Goal: Answer question/provide support

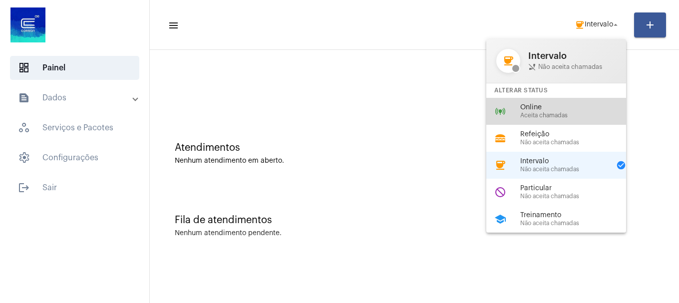
click at [578, 109] on span "Online" at bounding box center [578, 107] width 114 height 7
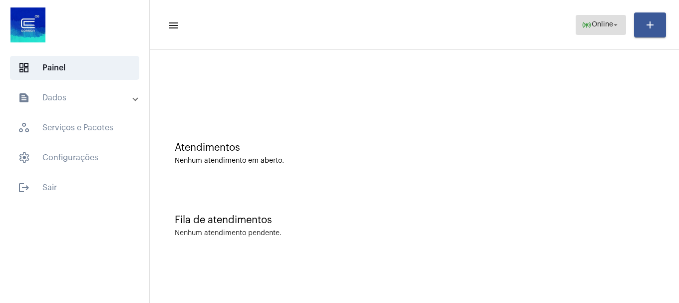
click at [617, 17] on span "online_prediction Online arrow_drop_down" at bounding box center [601, 24] width 38 height 18
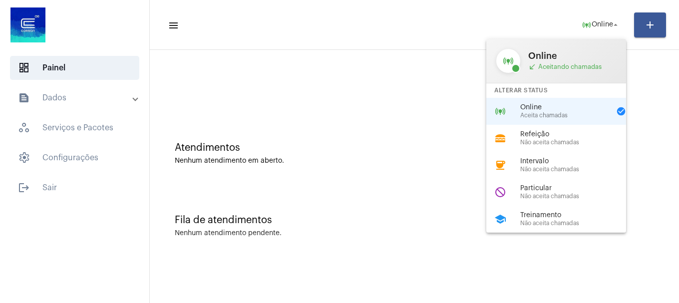
click at [275, 53] on div at bounding box center [339, 151] width 679 height 303
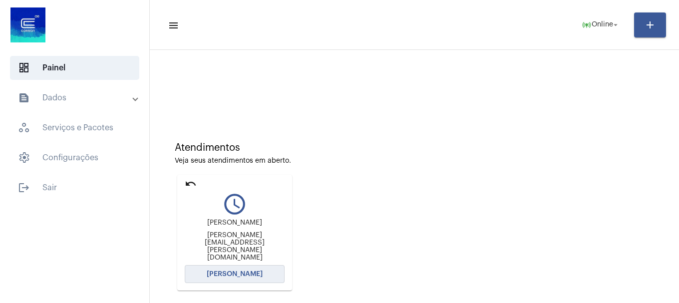
click at [241, 271] on span "[PERSON_NAME]" at bounding box center [235, 274] width 56 height 7
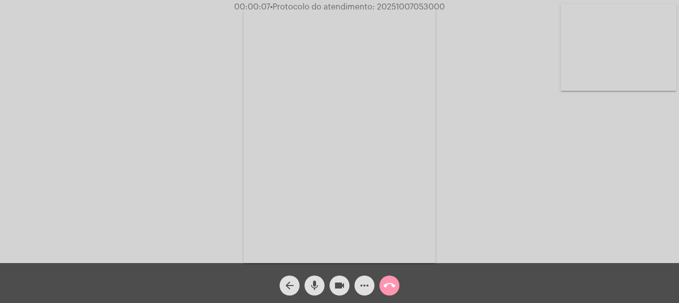
click at [320, 289] on mat-icon "mic" at bounding box center [315, 286] width 12 height 12
click at [320, 289] on mat-icon "mic_off" at bounding box center [315, 286] width 12 height 12
click at [613, 39] on video at bounding box center [619, 47] width 116 height 87
click at [334, 284] on mat-icon "videocam" at bounding box center [340, 286] width 12 height 12
click at [321, 284] on button "mic" at bounding box center [315, 286] width 20 height 20
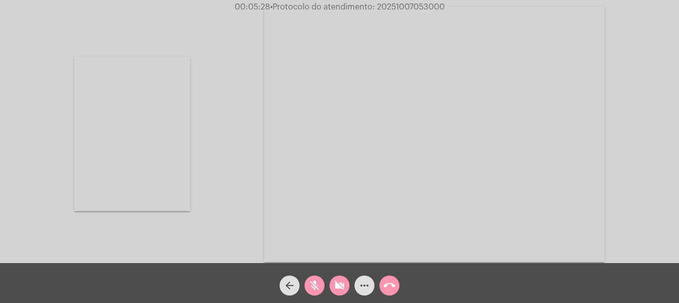
click at [344, 291] on mat-icon "videocam_off" at bounding box center [340, 286] width 12 height 12
click at [312, 287] on mat-icon "mic_off" at bounding box center [315, 286] width 12 height 12
click at [391, 291] on mat-icon "call_end" at bounding box center [390, 286] width 12 height 12
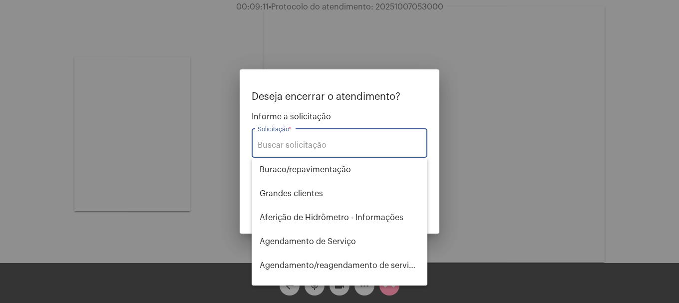
drag, startPoint x: 149, startPoint y: 158, endPoint x: 212, endPoint y: 92, distance: 90.8
click at [149, 157] on div at bounding box center [339, 151] width 679 height 303
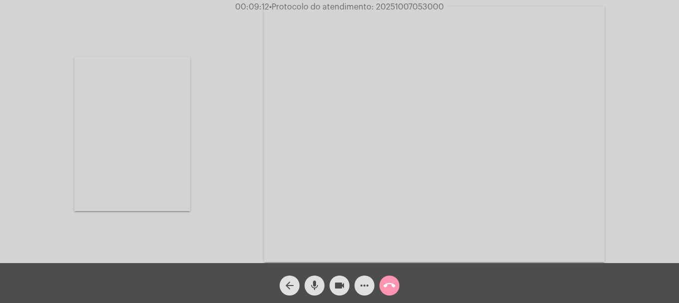
click at [396, 7] on span "• Protocolo do atendimento: 20251007053000" at bounding box center [356, 7] width 175 height 8
copy span "20251007053000"
click at [389, 291] on mat-icon "call_end" at bounding box center [390, 286] width 12 height 12
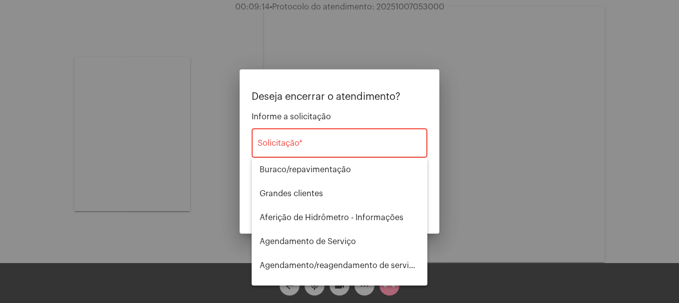
click at [359, 156] on div "Solicitação *" at bounding box center [340, 141] width 164 height 31
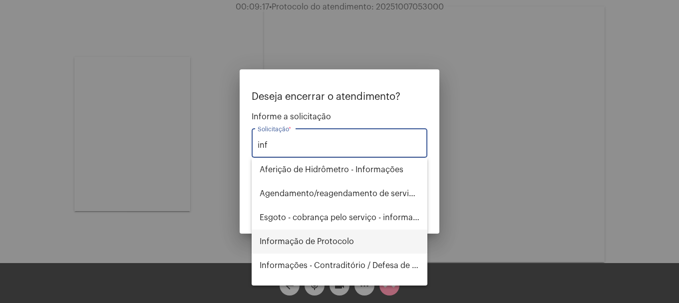
click at [307, 246] on span "Informação de Protocolo" at bounding box center [340, 242] width 160 height 24
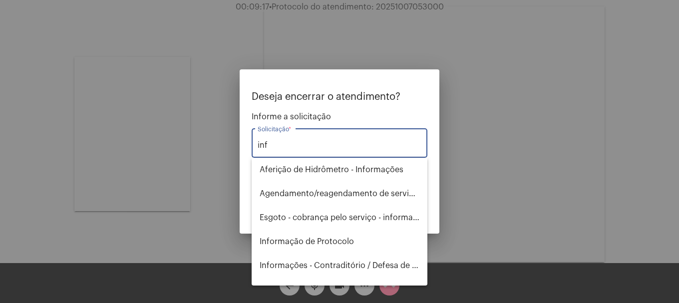
type input "Informação de Protocolo"
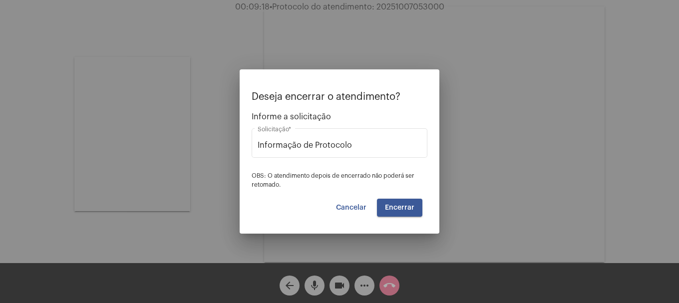
drag, startPoint x: 395, startPoint y: 222, endPoint x: 397, endPoint y: 212, distance: 9.8
click at [397, 212] on mat-dialog-container "Deseja encerrar o atendimento? Informe a solicitação Informação de Protocolo So…" at bounding box center [340, 151] width 200 height 164
click at [397, 212] on button "Encerrar" at bounding box center [399, 208] width 45 height 18
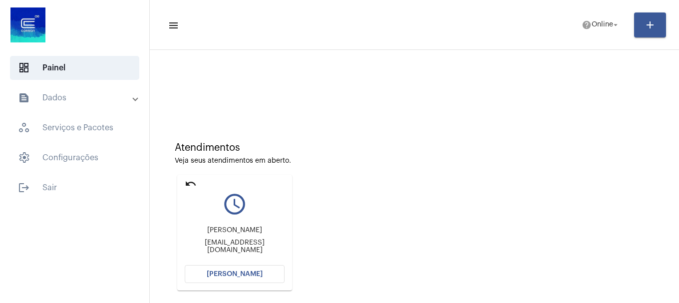
click at [245, 279] on button "[PERSON_NAME]" at bounding box center [235, 274] width 100 height 18
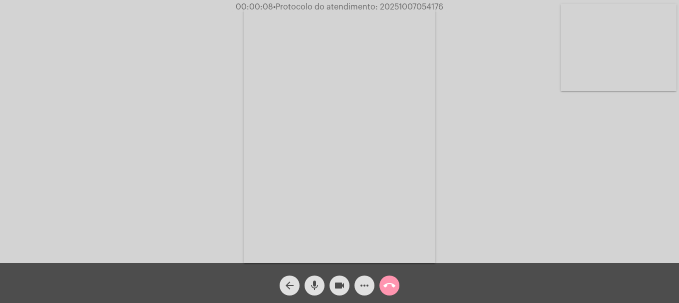
click at [320, 291] on mat-icon "mic" at bounding box center [315, 286] width 12 height 12
click at [320, 291] on mat-icon "mic_off" at bounding box center [315, 286] width 12 height 12
click at [360, 285] on mat-icon "more_horiz" at bounding box center [365, 286] width 12 height 12
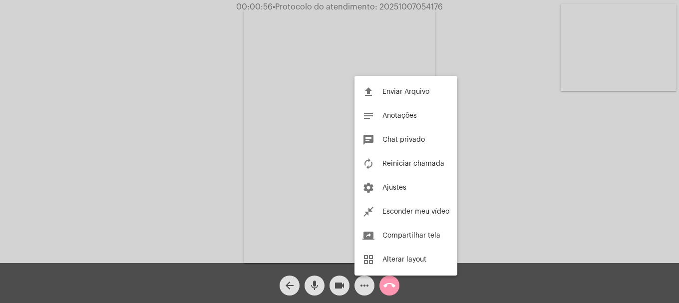
click at [135, 180] on div at bounding box center [339, 151] width 679 height 303
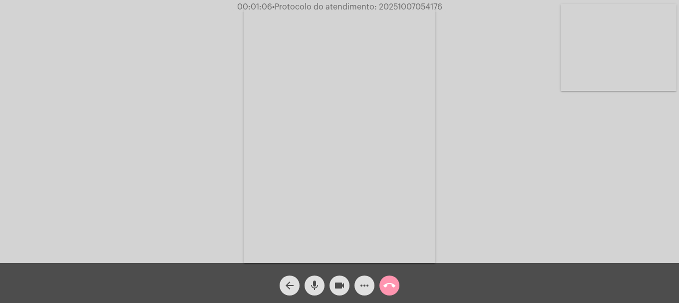
click at [363, 286] on mat-icon "more_horiz" at bounding box center [365, 286] width 12 height 12
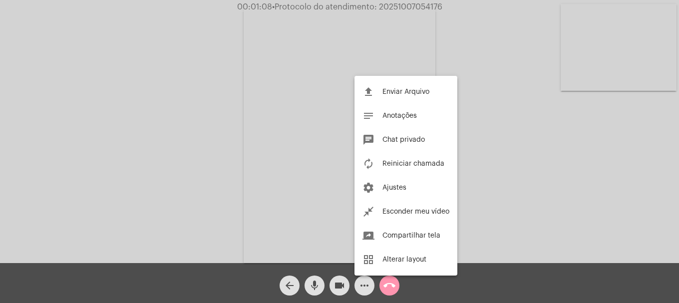
click at [98, 120] on div at bounding box center [339, 151] width 679 height 303
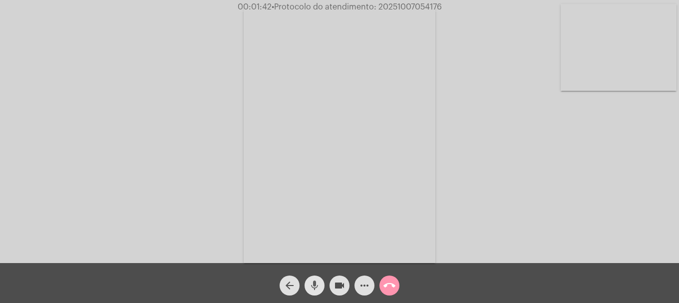
click at [321, 288] on button "mic" at bounding box center [315, 286] width 20 height 20
click at [339, 285] on mat-icon "videocam" at bounding box center [340, 286] width 12 height 12
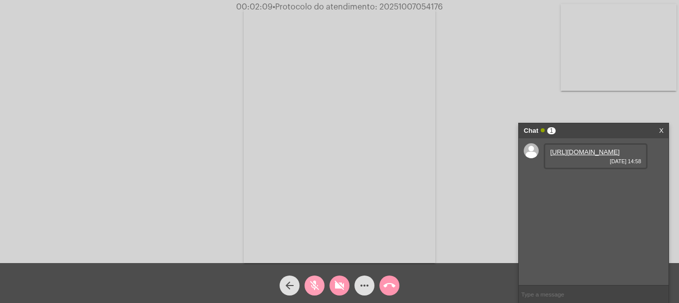
click at [318, 288] on mat-icon "mic_off" at bounding box center [315, 286] width 12 height 12
click at [340, 288] on mat-icon "videocam_off" at bounding box center [340, 286] width 12 height 12
click at [318, 280] on mat-icon "mic" at bounding box center [315, 286] width 12 height 12
click at [579, 156] on link "[URL][DOMAIN_NAME]" at bounding box center [584, 151] width 69 height 7
click at [322, 281] on button "mic_off" at bounding box center [315, 286] width 20 height 20
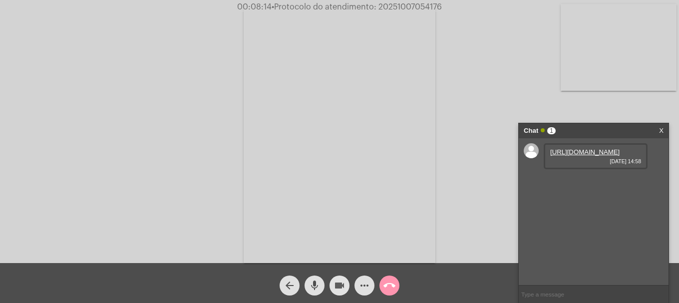
click at [334, 288] on mat-icon "videocam" at bounding box center [340, 286] width 12 height 12
click at [334, 286] on mat-icon "videocam_off" at bounding box center [340, 286] width 12 height 12
click at [615, 62] on video at bounding box center [619, 47] width 116 height 87
click at [433, 4] on span "• Protocolo do atendimento: 20251007054176" at bounding box center [358, 7] width 170 height 8
click at [433, 4] on span "• Protocolo do atendimento: 20251007054176" at bounding box center [357, 7] width 170 height 8
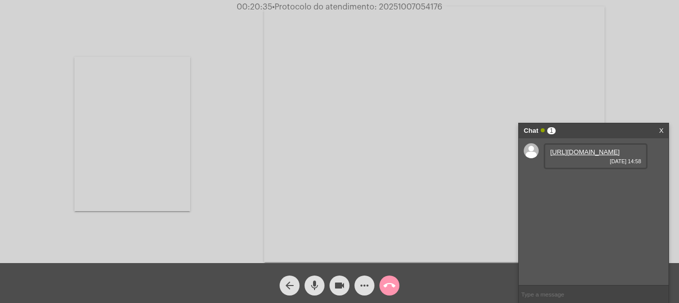
click at [142, 24] on div at bounding box center [132, 134] width 116 height 261
click at [418, 7] on span "• Protocolo do atendimento: 20251007054176" at bounding box center [358, 7] width 170 height 8
click at [418, 7] on span "• Protocolo do atendimento: 20251007054176" at bounding box center [357, 7] width 170 height 8
copy span "20251007054176"
click at [556, 292] on input "text" at bounding box center [594, 294] width 150 height 17
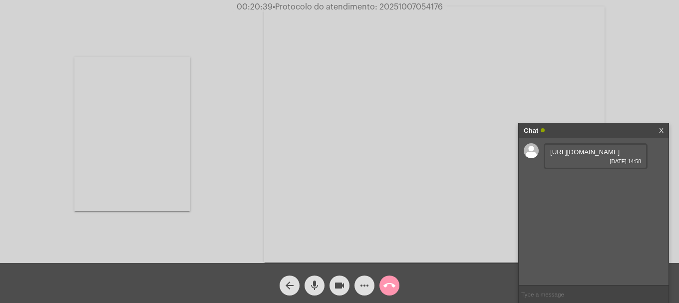
paste input "20251007054176"
type input "20251007054176"
click at [388, 293] on span "call_end" at bounding box center [390, 286] width 12 height 20
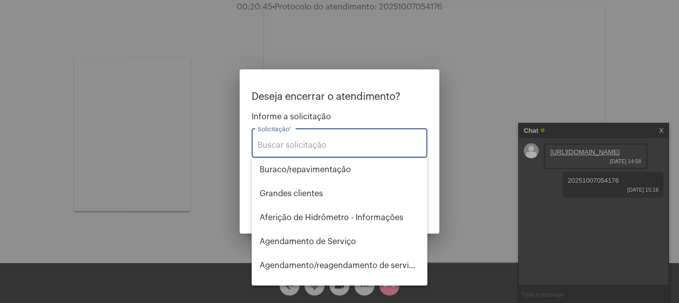
click at [332, 147] on input "Solicitação *" at bounding box center [340, 145] width 164 height 9
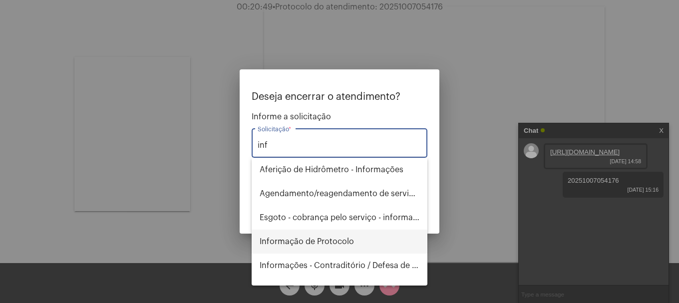
click at [321, 235] on span "Informação de Protocolo" at bounding box center [340, 242] width 160 height 24
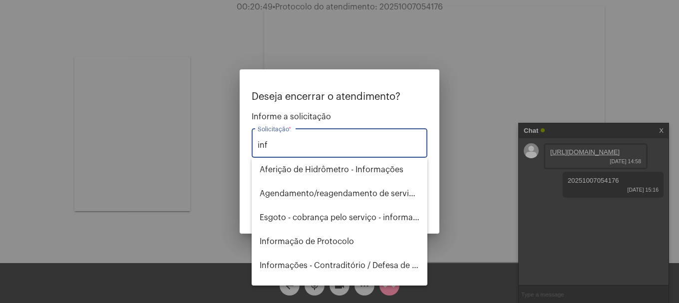
type input "Informação de Protocolo"
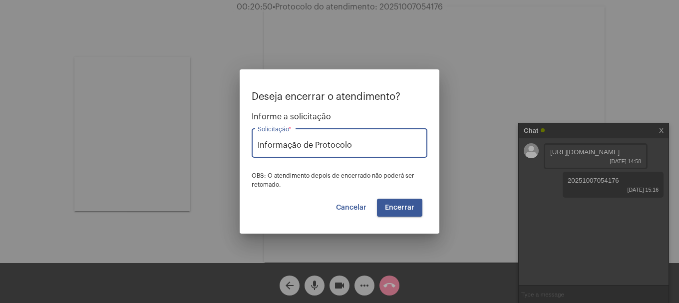
click at [356, 142] on input "Informação de Protocolo" at bounding box center [340, 145] width 164 height 9
drag, startPoint x: 343, startPoint y: 144, endPoint x: 221, endPoint y: 129, distance: 122.9
click at [221, 130] on div "Deseja encerrar o atendimento? Informe a solicitação Informação de Protocolo So…" at bounding box center [339, 151] width 679 height 303
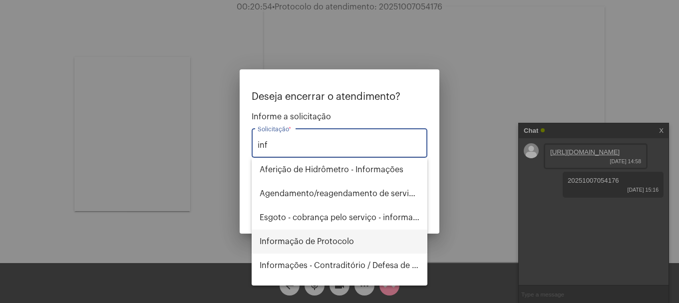
click at [349, 235] on span "Informação de Protocolo" at bounding box center [340, 242] width 160 height 24
type input "Informação de Protocolo"
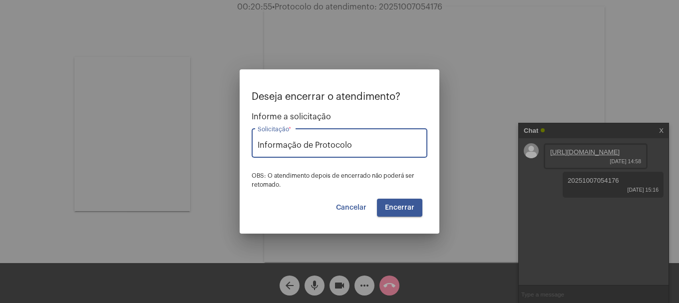
click at [393, 213] on button "Encerrar" at bounding box center [399, 208] width 45 height 18
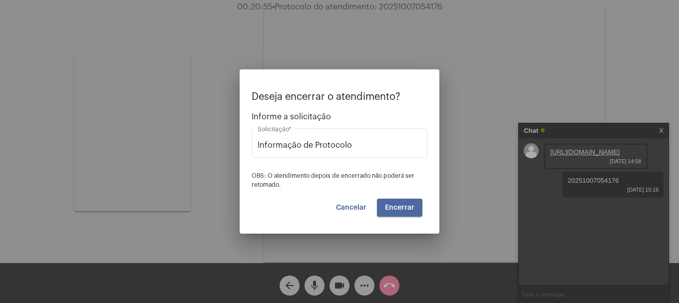
click at [393, 213] on button "Encerrar" at bounding box center [399, 208] width 45 height 18
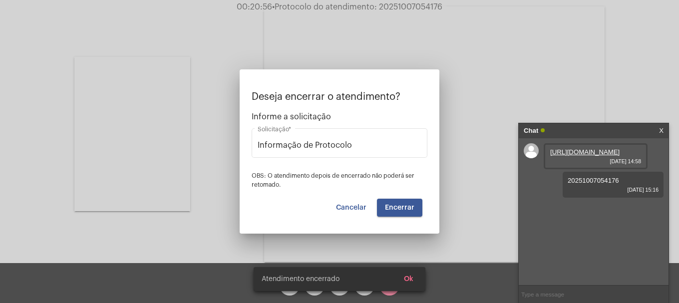
click at [393, 213] on video at bounding box center [434, 134] width 341 height 256
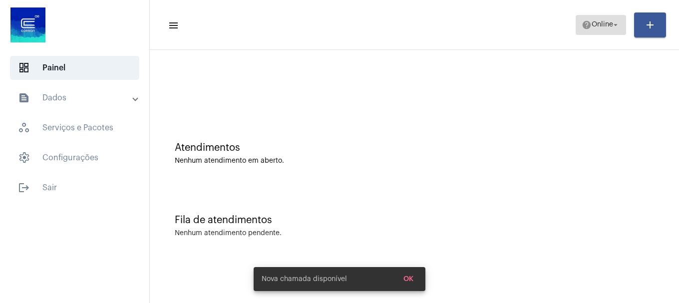
click at [602, 29] on span "help Online arrow_drop_down" at bounding box center [601, 24] width 38 height 18
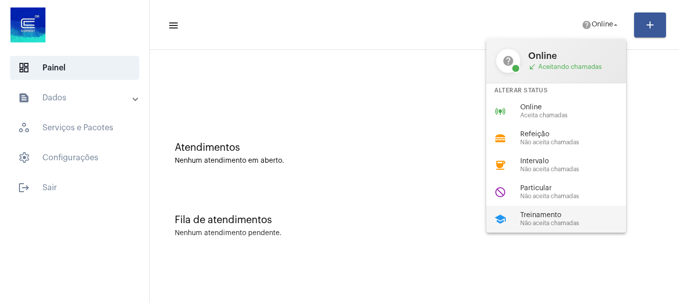
click at [539, 223] on span "Não aceita chamadas" at bounding box center [578, 223] width 114 height 6
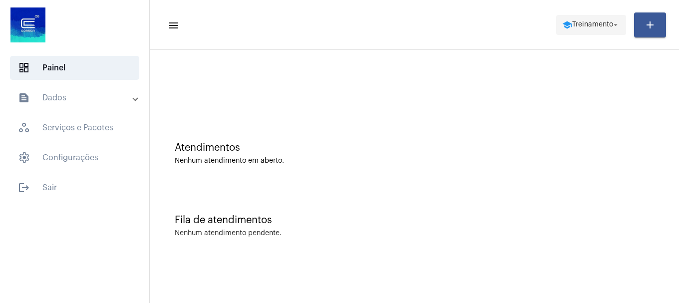
click at [607, 20] on span "school Treinamento arrow_drop_down" at bounding box center [591, 24] width 58 height 18
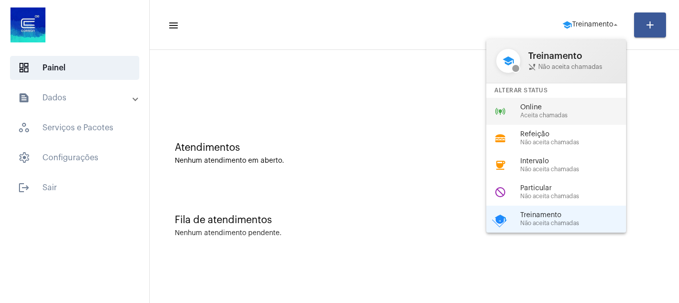
click at [556, 115] on span "Aceita chamadas" at bounding box center [578, 115] width 114 height 6
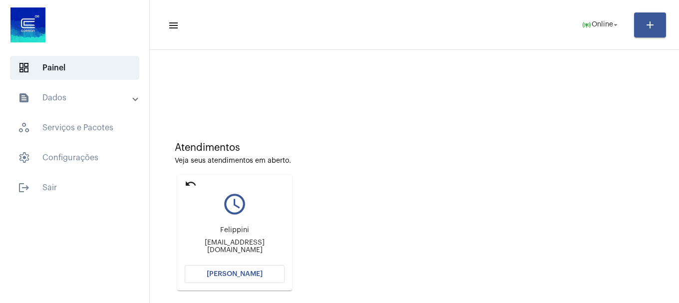
click at [192, 181] on mat-icon "undo" at bounding box center [191, 184] width 12 height 12
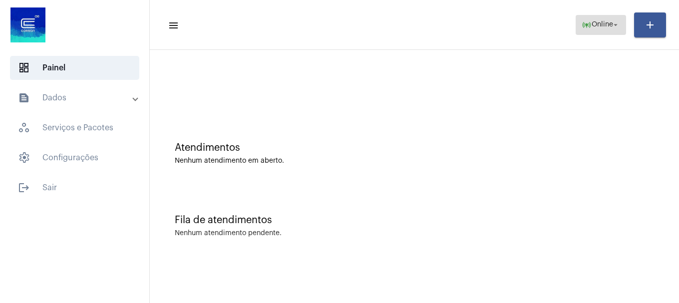
click at [612, 30] on span "online_prediction Online arrow_drop_down" at bounding box center [601, 24] width 38 height 18
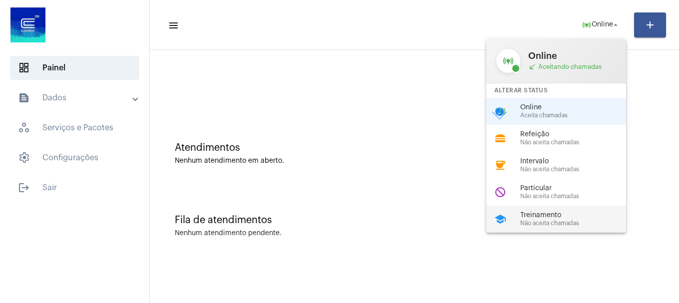
click at [555, 222] on span "Não aceita chamadas" at bounding box center [578, 223] width 114 height 6
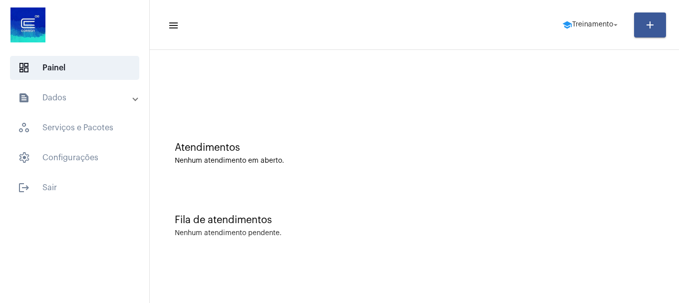
click at [596, 35] on mat-toolbar-row "menu school Treinamento arrow_drop_down add" at bounding box center [414, 25] width 529 height 32
click at [607, 23] on span "Treinamento" at bounding box center [592, 24] width 41 height 7
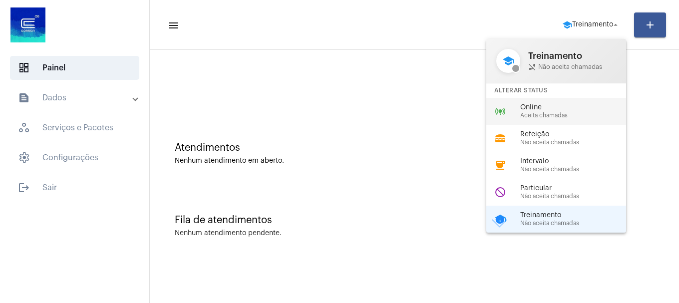
click at [593, 101] on div "online_prediction Online Aceita chamadas" at bounding box center [565, 111] width 156 height 27
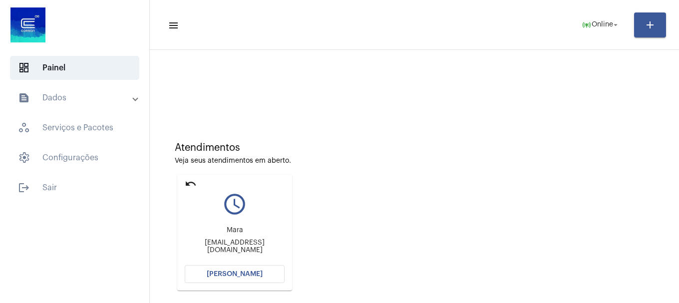
click at [250, 274] on span "[PERSON_NAME]" at bounding box center [235, 274] width 56 height 7
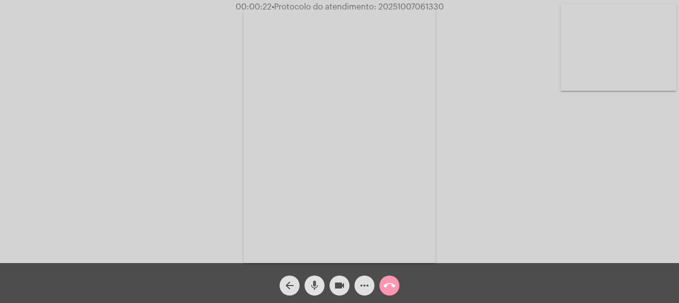
drag, startPoint x: 318, startPoint y: 289, endPoint x: 338, endPoint y: 287, distance: 20.6
click at [319, 289] on mat-icon "mic" at bounding box center [315, 286] width 12 height 12
click at [338, 287] on mat-icon "videocam" at bounding box center [340, 286] width 12 height 12
click at [338, 287] on mat-icon "videocam_off" at bounding box center [340, 286] width 12 height 12
click at [309, 285] on mat-icon "mic_off" at bounding box center [315, 286] width 12 height 12
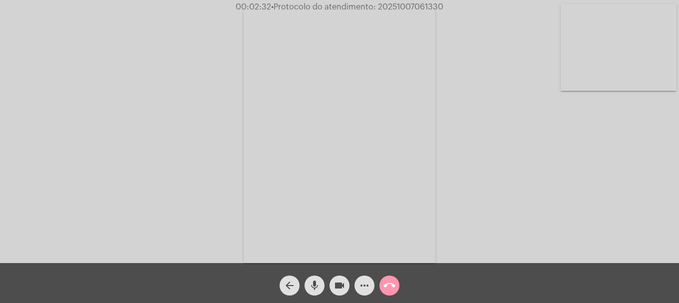
click at [603, 83] on video at bounding box center [619, 47] width 116 height 87
click at [332, 287] on button "videocam" at bounding box center [340, 286] width 20 height 20
click at [320, 287] on mat-icon "mic" at bounding box center [315, 286] width 12 height 12
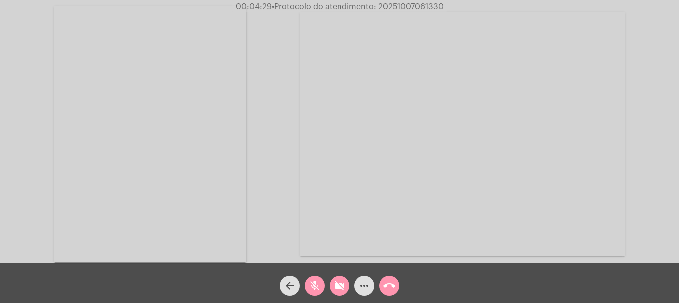
drag, startPoint x: 318, startPoint y: 283, endPoint x: 330, endPoint y: 283, distance: 12.0
click at [319, 283] on mat-icon "mic_off" at bounding box center [315, 286] width 12 height 12
click at [348, 284] on button "videocam_off" at bounding box center [340, 286] width 20 height 20
click at [338, 291] on mat-icon "videocam" at bounding box center [340, 286] width 12 height 12
click at [347, 286] on button "videocam_off" at bounding box center [340, 286] width 20 height 20
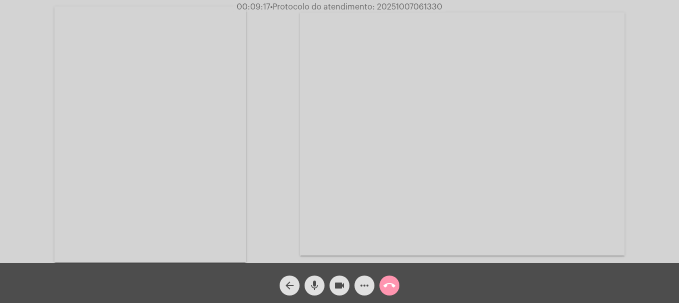
click at [339, 284] on mat-icon "videocam" at bounding box center [340, 286] width 12 height 12
click at [319, 285] on mat-icon "mic" at bounding box center [315, 286] width 12 height 12
click at [314, 278] on span "mic_off" at bounding box center [315, 286] width 12 height 20
click at [333, 285] on button "videocam_off" at bounding box center [340, 286] width 20 height 20
click at [319, 286] on mat-icon "mic" at bounding box center [315, 286] width 12 height 12
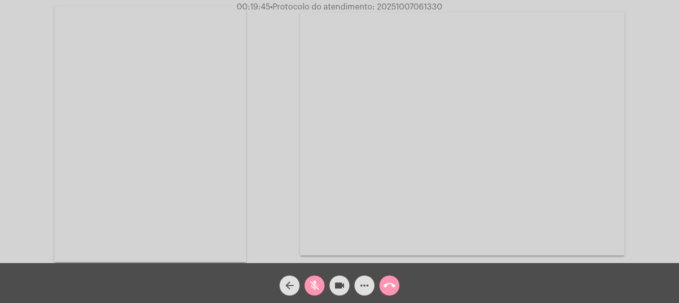
click at [331, 285] on button "videocam" at bounding box center [340, 286] width 20 height 20
click at [319, 285] on mat-icon "mic_off" at bounding box center [315, 286] width 12 height 12
click at [341, 285] on mat-icon "videocam_off" at bounding box center [340, 286] width 12 height 12
click at [333, 283] on button "videocam" at bounding box center [340, 286] width 20 height 20
click at [329, 281] on div "videocam_off" at bounding box center [339, 283] width 25 height 25
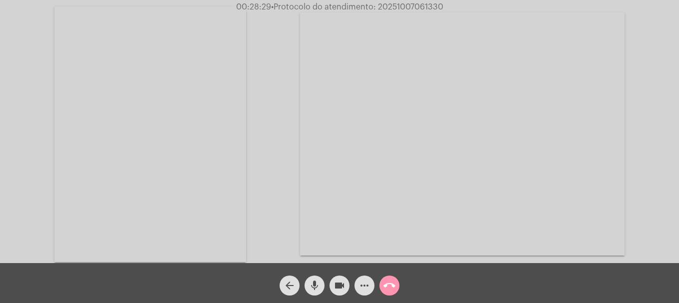
click at [344, 290] on mat-icon "videocam" at bounding box center [340, 286] width 12 height 12
click at [316, 287] on mat-icon "mic" at bounding box center [315, 286] width 12 height 12
click at [318, 293] on span "mic_off" at bounding box center [315, 286] width 12 height 20
click at [318, 293] on span "mic" at bounding box center [315, 286] width 12 height 20
click at [346, 280] on button "videocam_off" at bounding box center [340, 286] width 20 height 20
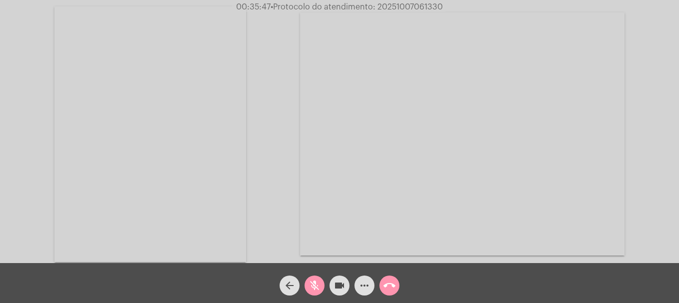
click at [323, 287] on button "mic_off" at bounding box center [315, 286] width 20 height 20
click at [364, 276] on span "more_horiz" at bounding box center [365, 286] width 12 height 20
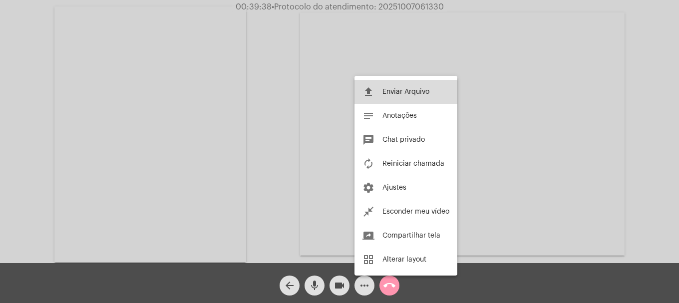
click at [385, 96] on button "file_upload Enviar Arquivo" at bounding box center [406, 92] width 103 height 24
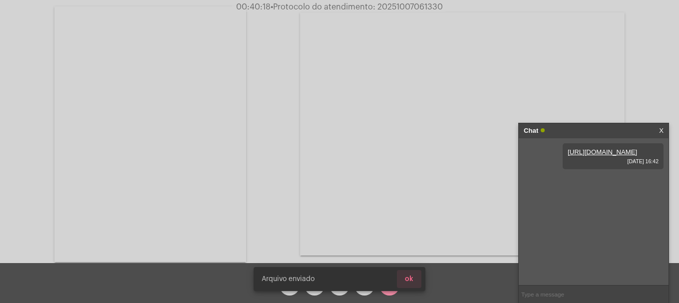
click at [409, 278] on span "ok" at bounding box center [409, 279] width 8 height 7
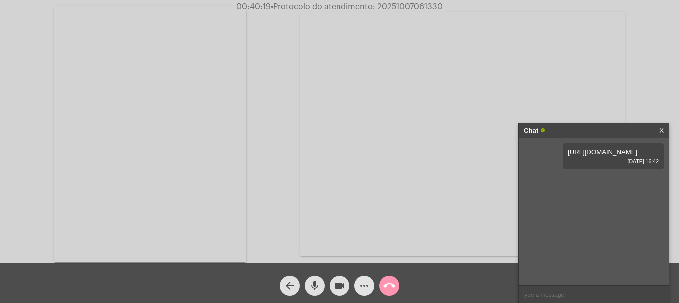
click at [367, 285] on mat-icon "more_horiz" at bounding box center [365, 286] width 12 height 12
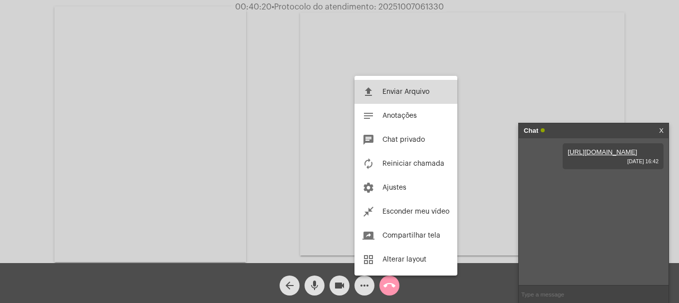
click at [417, 96] on button "file_upload Enviar Arquivo" at bounding box center [406, 92] width 103 height 24
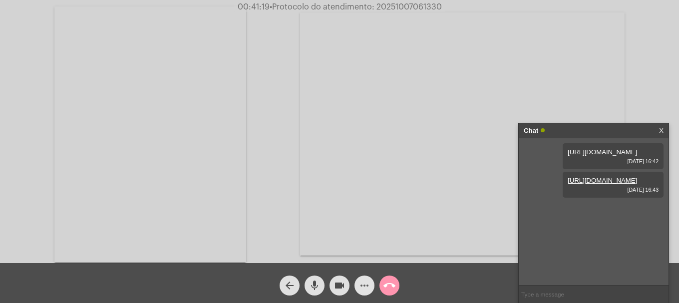
click at [368, 288] on mat-icon "more_horiz" at bounding box center [365, 286] width 12 height 12
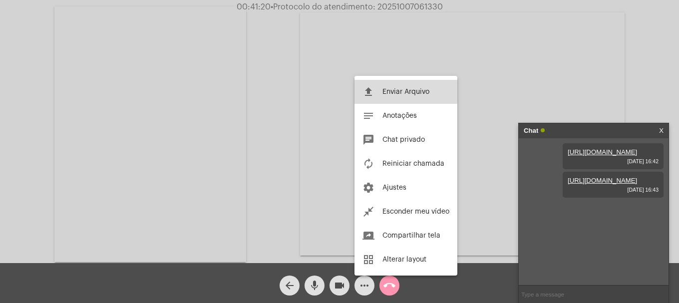
click at [380, 90] on button "file_upload Enviar Arquivo" at bounding box center [406, 92] width 103 height 24
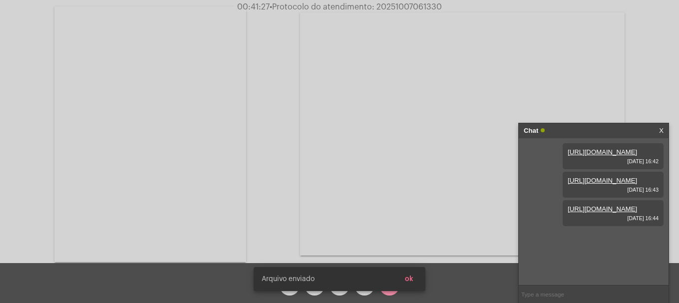
scroll to position [8, 0]
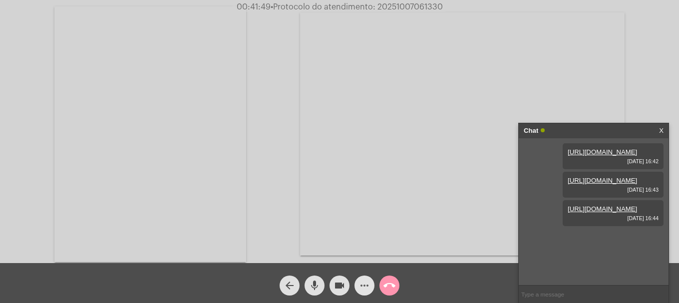
click at [369, 283] on mat-icon "more_horiz" at bounding box center [365, 286] width 12 height 12
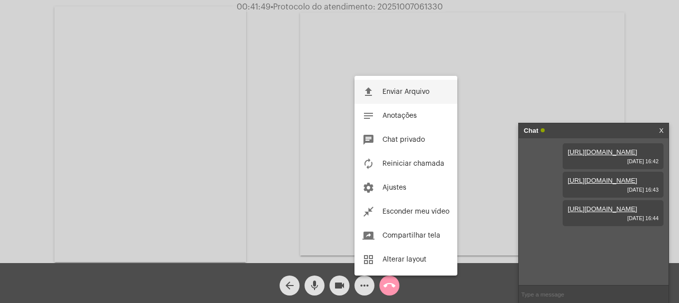
click at [398, 81] on button "file_upload Enviar Arquivo" at bounding box center [406, 92] width 103 height 24
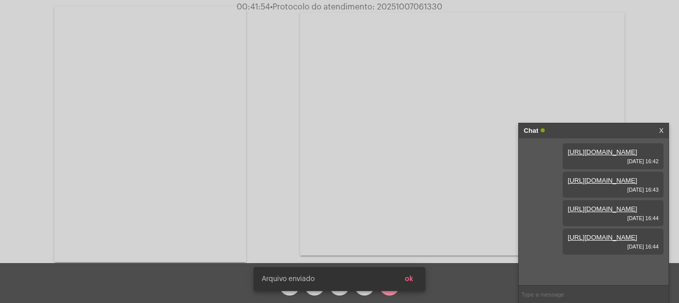
scroll to position [59, 0]
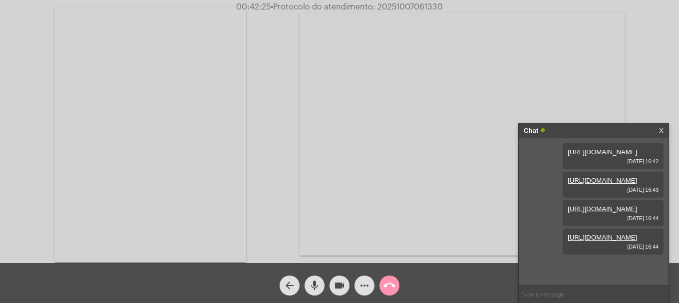
click at [364, 290] on mat-icon "more_horiz" at bounding box center [365, 286] width 12 height 12
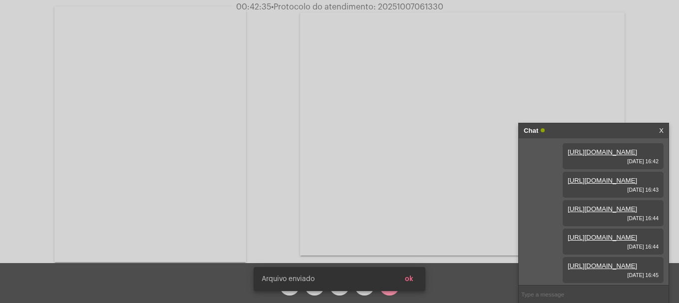
scroll to position [110, 0]
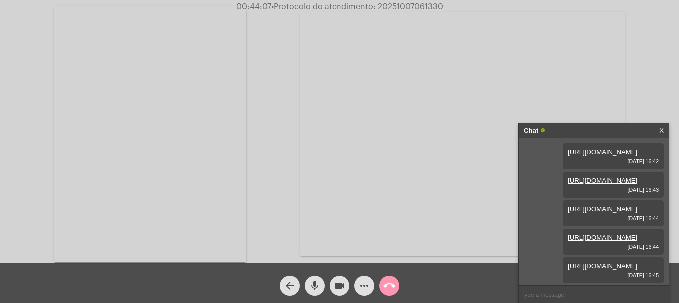
click at [411, 8] on span "• Protocolo do atendimento: 20251007061330" at bounding box center [357, 7] width 172 height 8
copy span "20251007061330"
click at [598, 300] on input "text" at bounding box center [594, 294] width 150 height 17
paste input "20251007061330"
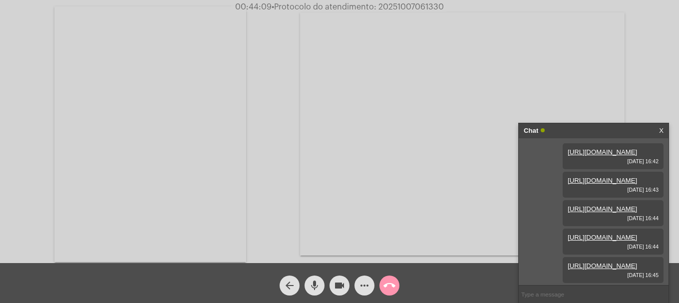
type input "20251007061330"
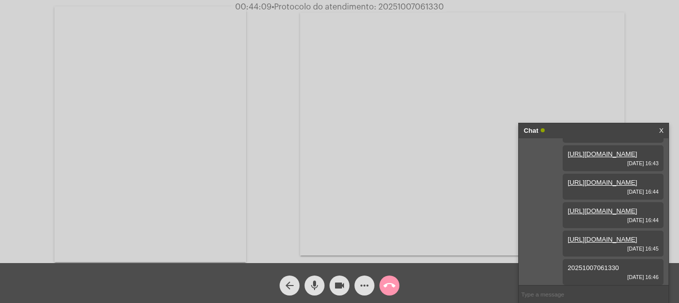
scroll to position [139, 0]
click at [389, 289] on mat-icon "call_end" at bounding box center [390, 286] width 12 height 12
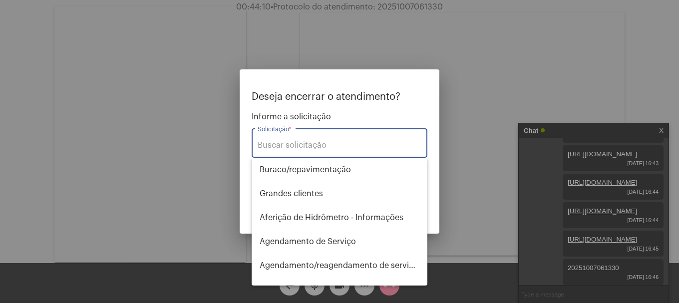
click at [359, 147] on input "Solicitação *" at bounding box center [340, 145] width 164 height 9
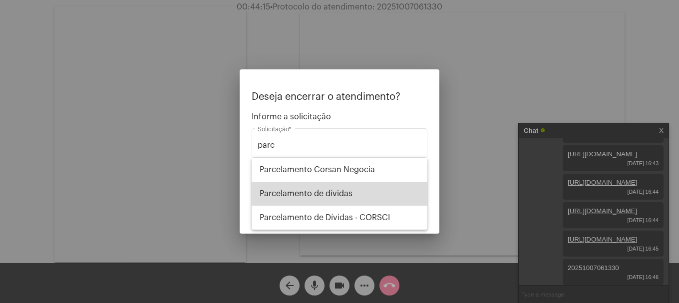
click at [353, 198] on span "Parcelamento de dívidas" at bounding box center [340, 194] width 160 height 24
type input "Parcelamento de dívidas"
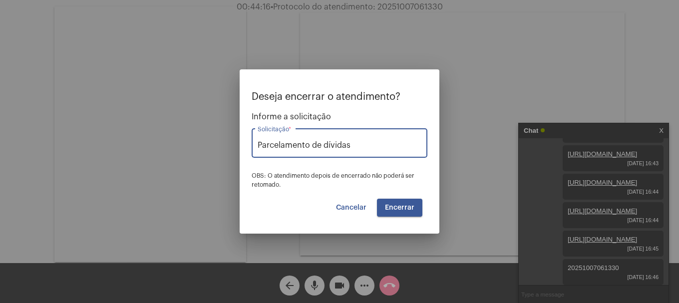
click at [390, 208] on span "Encerrar" at bounding box center [399, 207] width 29 height 7
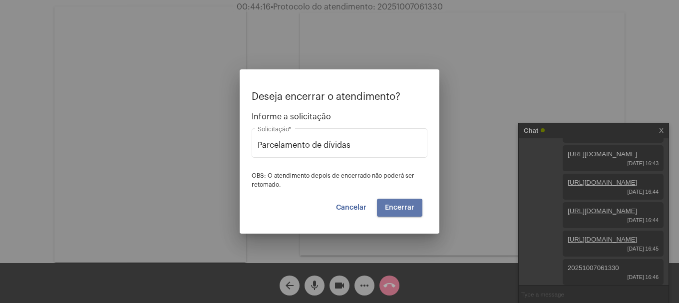
click at [390, 208] on span "Encerrar" at bounding box center [399, 207] width 29 height 7
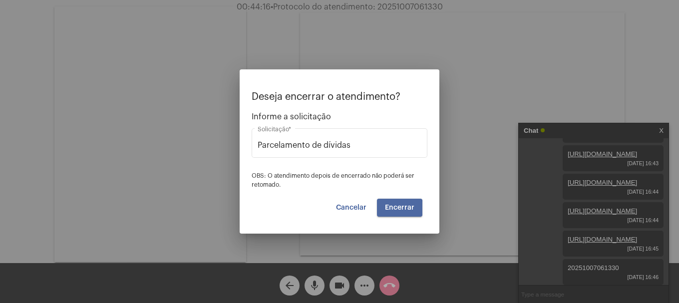
click at [390, 208] on video at bounding box center [462, 133] width 325 height 243
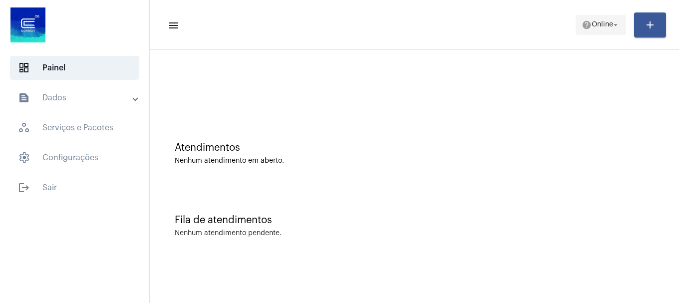
click at [601, 19] on span "help Online arrow_drop_down" at bounding box center [601, 24] width 38 height 18
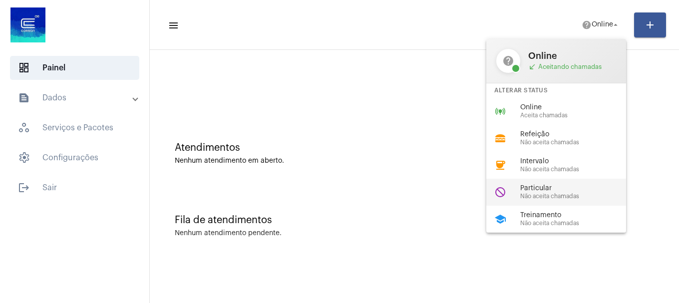
click at [547, 198] on span "Não aceita chamadas" at bounding box center [578, 196] width 114 height 6
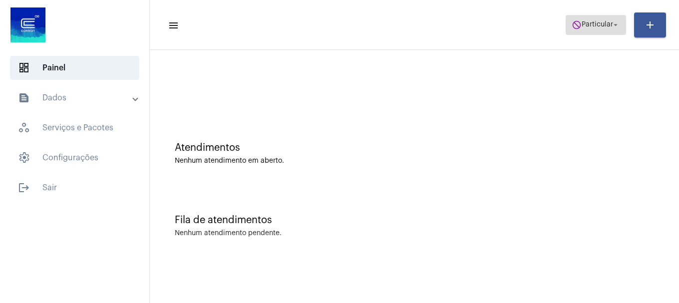
click at [604, 27] on span "Particular" at bounding box center [597, 24] width 31 height 7
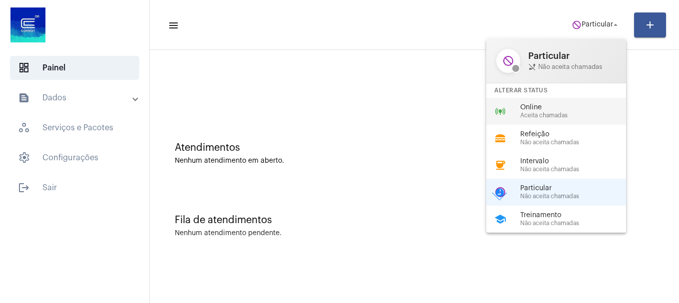
click at [571, 111] on div "Online Aceita chamadas" at bounding box center [578, 111] width 114 height 15
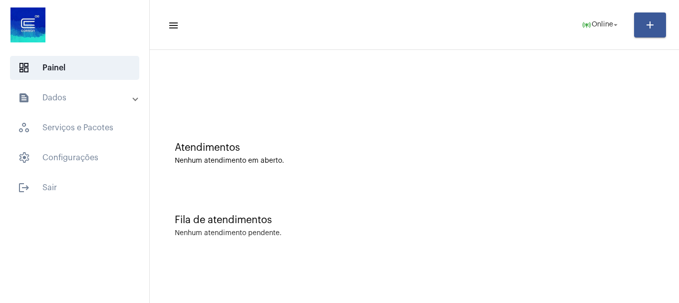
click at [75, 98] on mat-panel-title "text_snippet_outlined Dados" at bounding box center [75, 98] width 115 height 12
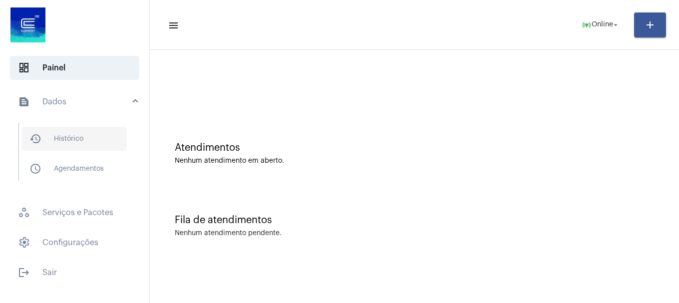
click at [76, 131] on span "history_outlined Histórico" at bounding box center [73, 139] width 105 height 24
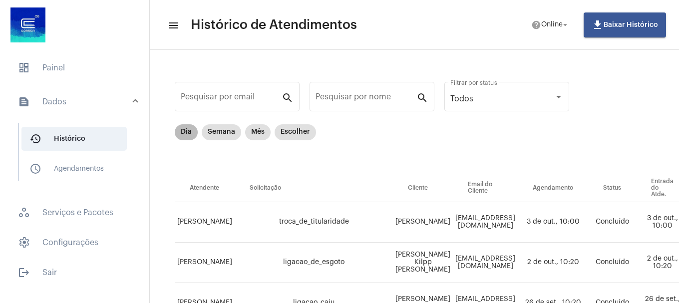
click at [180, 137] on mat-chip "Dia" at bounding box center [186, 132] width 23 height 16
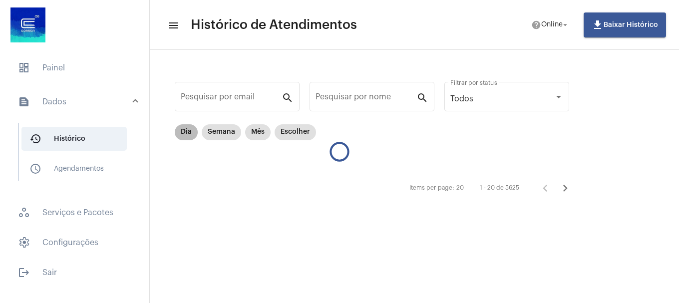
click at [176, 127] on div "Dia Semana Mês Escolher" at bounding box center [245, 132] width 145 height 20
click at [179, 130] on mat-chip "Dia" at bounding box center [186, 132] width 23 height 16
click at [446, 194] on div "Items per page: 20 1 - 20 de 5625" at bounding box center [377, 188] width 405 height 28
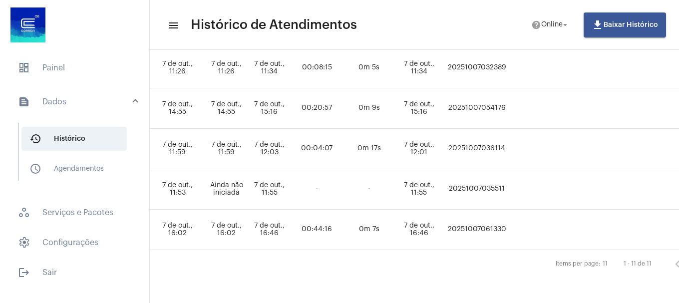
scroll to position [405, 636]
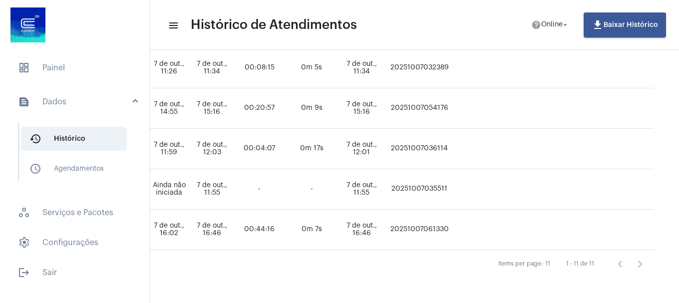
click at [418, 219] on td "20251007061330" at bounding box center [420, 230] width 66 height 40
copy td "20251007061330"
click at [72, 78] on span "dashboard Painel" at bounding box center [74, 68] width 129 height 24
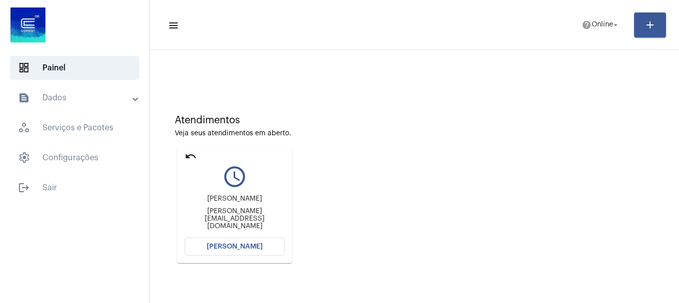
scroll to position [50, 0]
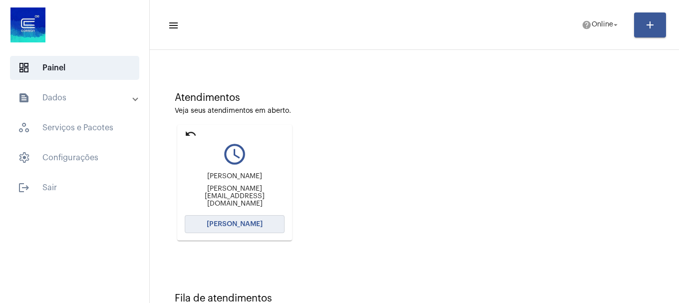
click at [237, 228] on button "[PERSON_NAME]" at bounding box center [235, 224] width 100 height 18
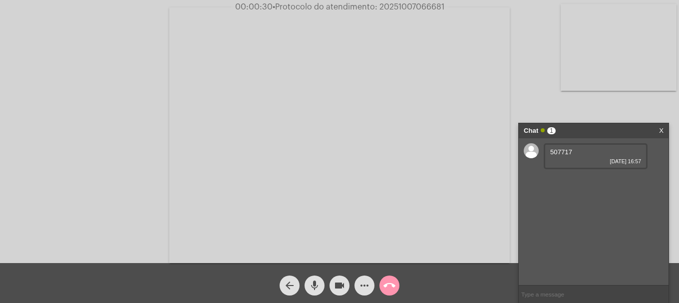
drag, startPoint x: 568, startPoint y: 150, endPoint x: 550, endPoint y: 157, distance: 19.3
click at [550, 157] on div "507717 [DATE] 16:57" at bounding box center [596, 156] width 104 height 26
click at [562, 153] on span "507717" at bounding box center [561, 151] width 22 height 7
copy span "507717"
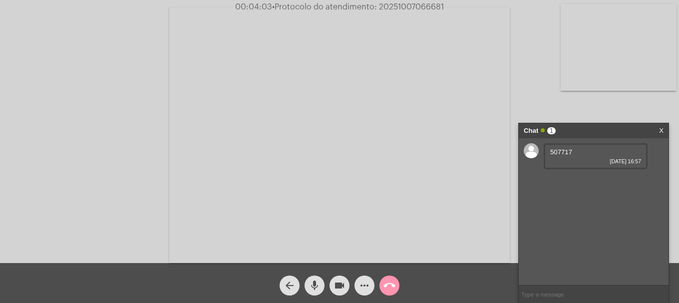
click at [370, 280] on mat-icon "more_horiz" at bounding box center [365, 286] width 12 height 12
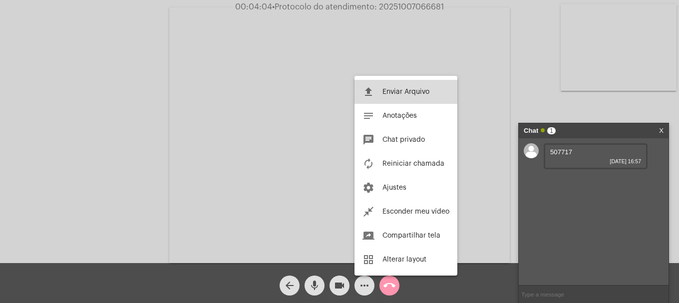
click at [421, 96] on button "file_upload Enviar Arquivo" at bounding box center [406, 92] width 103 height 24
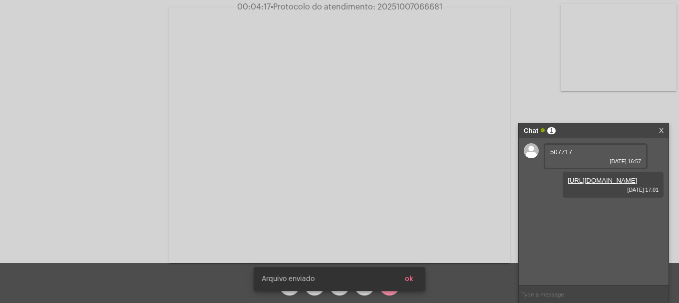
click at [413, 278] on button "ok" at bounding box center [409, 279] width 24 height 18
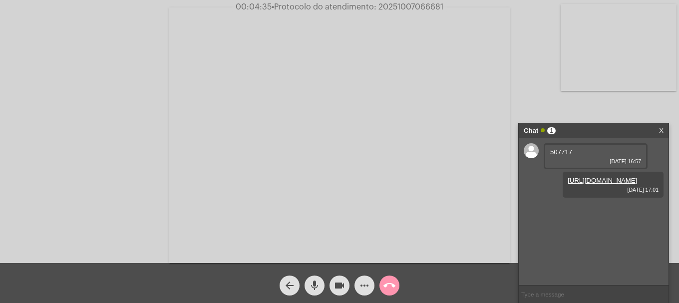
click at [411, 5] on span "• Protocolo do atendimento: 20251007066681" at bounding box center [358, 7] width 172 height 8
copy span "20251007066681"
click at [551, 295] on input "text" at bounding box center [594, 294] width 150 height 17
paste input "20251007066681"
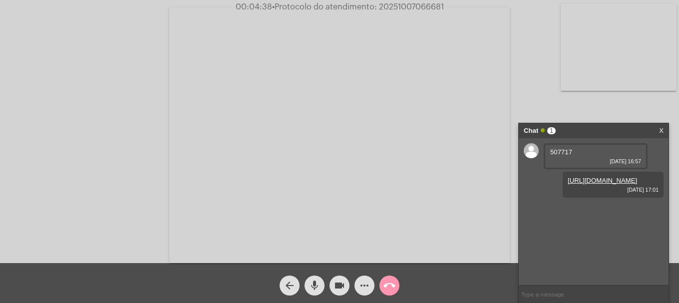
type input "20251007066681"
click at [392, 293] on span "call_end" at bounding box center [390, 286] width 12 height 20
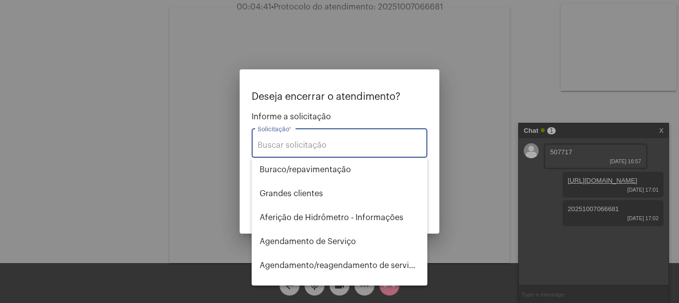
drag, startPoint x: 305, startPoint y: 136, endPoint x: 305, endPoint y: 145, distance: 9.0
click at [305, 137] on div "Solicitação *" at bounding box center [340, 141] width 164 height 31
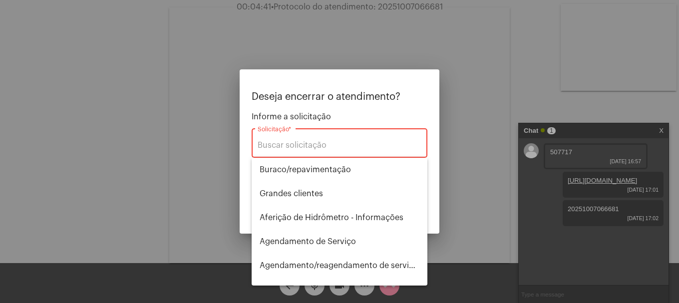
click at [306, 145] on input "Solicitação *" at bounding box center [340, 145] width 164 height 9
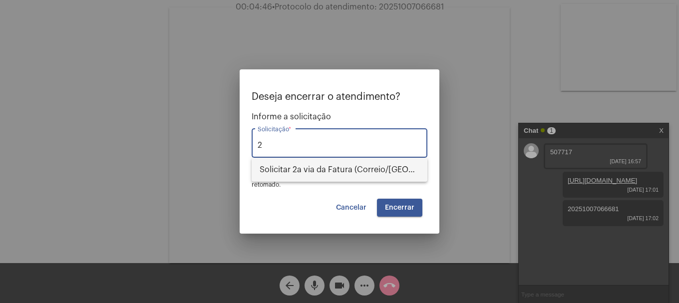
click at [348, 169] on span "Solicitar 2a via da Fatura (Correio/[GEOGRAPHIC_DATA]/Email)" at bounding box center [340, 170] width 160 height 24
type input "Solicitar 2a via da Fatura (Correio/[GEOGRAPHIC_DATA]/Email)"
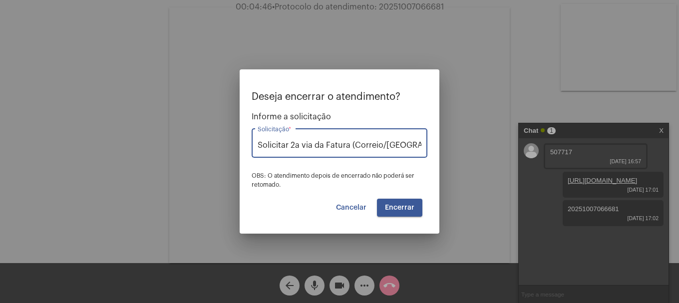
click at [387, 203] on button "Encerrar" at bounding box center [399, 208] width 45 height 18
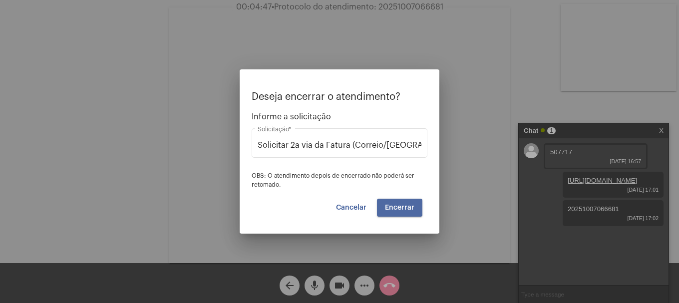
click at [387, 203] on button "Encerrar" at bounding box center [399, 208] width 45 height 18
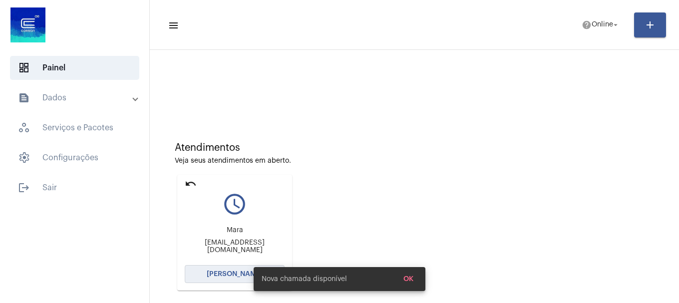
click at [200, 275] on button "[PERSON_NAME]" at bounding box center [235, 274] width 100 height 18
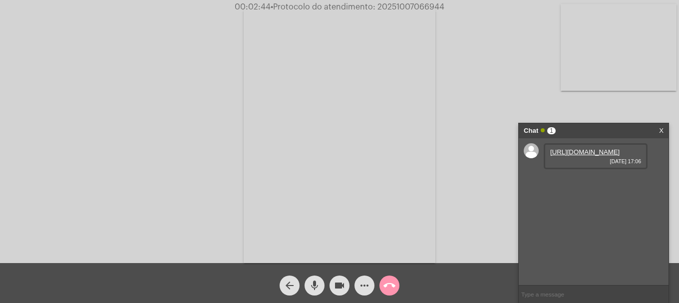
click at [565, 156] on link "[URL][DOMAIN_NAME]" at bounding box center [584, 151] width 69 height 7
click at [594, 184] on link "[URL][DOMAIN_NAME]" at bounding box center [584, 180] width 69 height 7
click at [559, 213] on link "[URL][DOMAIN_NAME]" at bounding box center [584, 208] width 69 height 7
click at [362, 292] on mat-icon "more_horiz" at bounding box center [365, 286] width 12 height 12
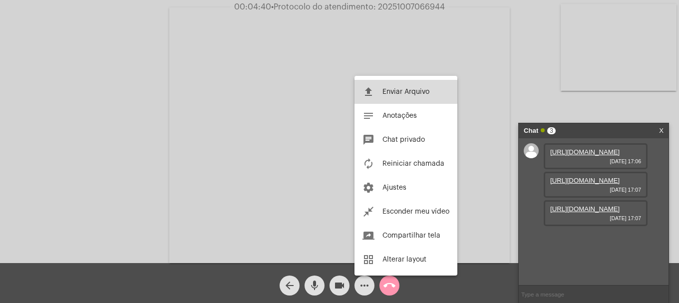
click at [393, 94] on span "Enviar Arquivo" at bounding box center [406, 91] width 47 height 7
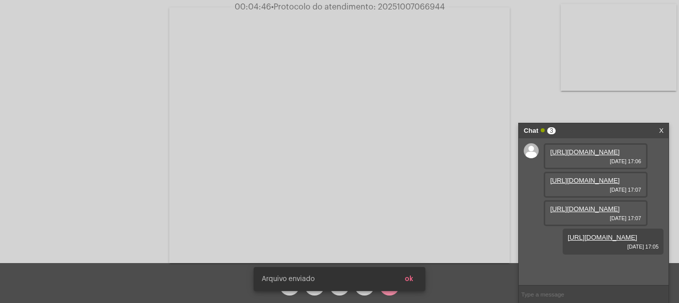
scroll to position [59, 0]
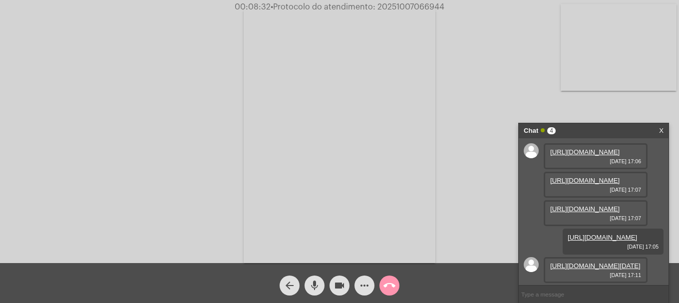
click at [419, 5] on span "• Protocolo do atendimento: 20251007066944" at bounding box center [358, 7] width 174 height 8
copy span "20251007066944"
click at [535, 297] on input "text" at bounding box center [594, 294] width 150 height 17
paste input "20251007066944"
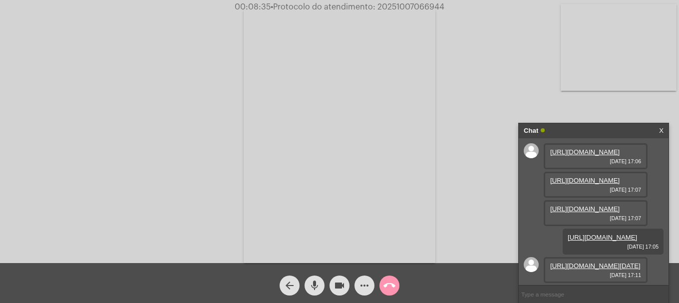
type input "20251007066944"
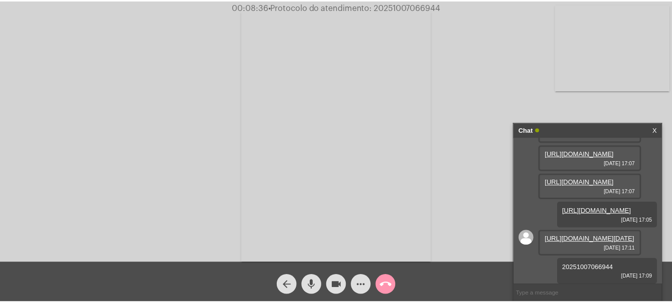
scroll to position [139, 0]
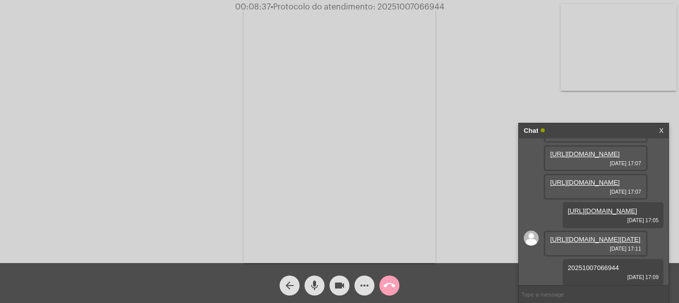
click at [393, 289] on mat-icon "call_end" at bounding box center [390, 286] width 12 height 12
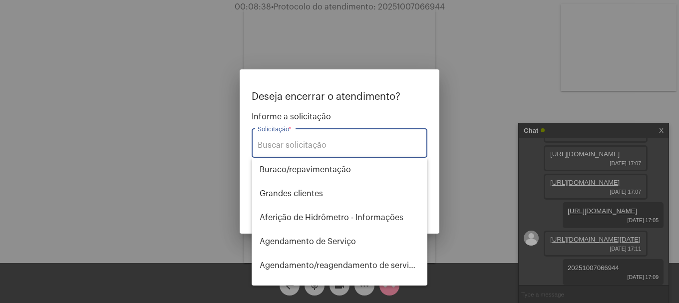
click at [324, 142] on input "Solicitação *" at bounding box center [340, 145] width 164 height 9
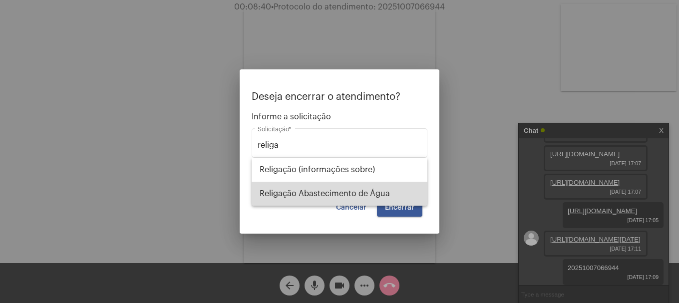
click at [322, 189] on span "Religação Abastecimento de Água" at bounding box center [340, 194] width 160 height 24
type input "Religação Abastecimento de Água"
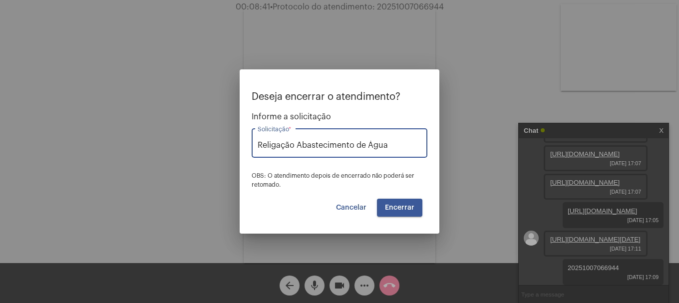
click at [407, 212] on button "Encerrar" at bounding box center [399, 208] width 45 height 18
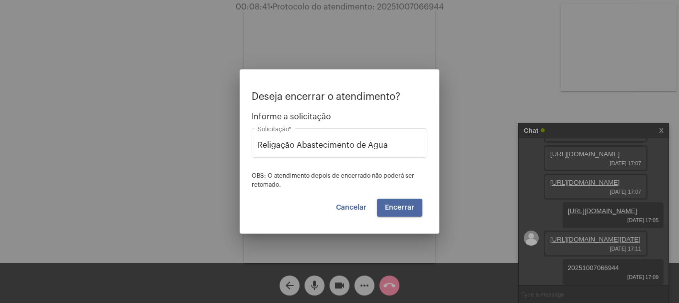
click at [407, 212] on button "Encerrar" at bounding box center [399, 208] width 45 height 18
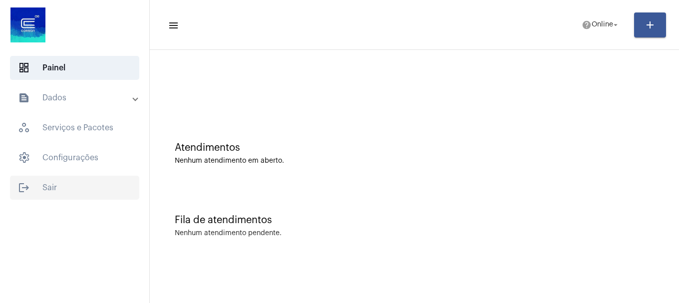
click at [62, 192] on span "logout Sair" at bounding box center [74, 188] width 129 height 24
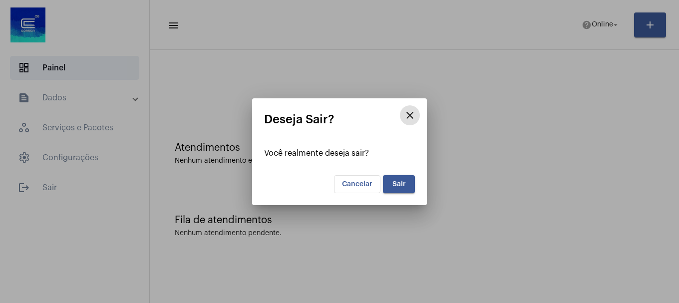
click at [414, 183] on button "Sair" at bounding box center [399, 184] width 32 height 18
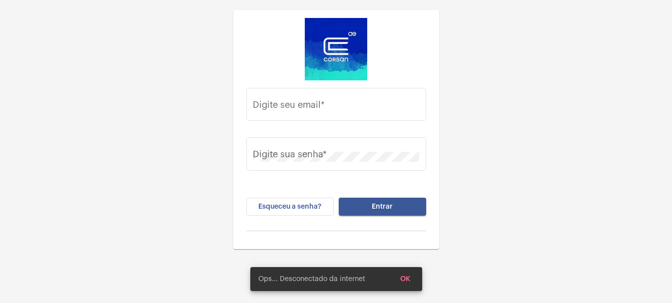
type input "[EMAIL_ADDRESS][DOMAIN_NAME]"
